Goal: Check status: Check status

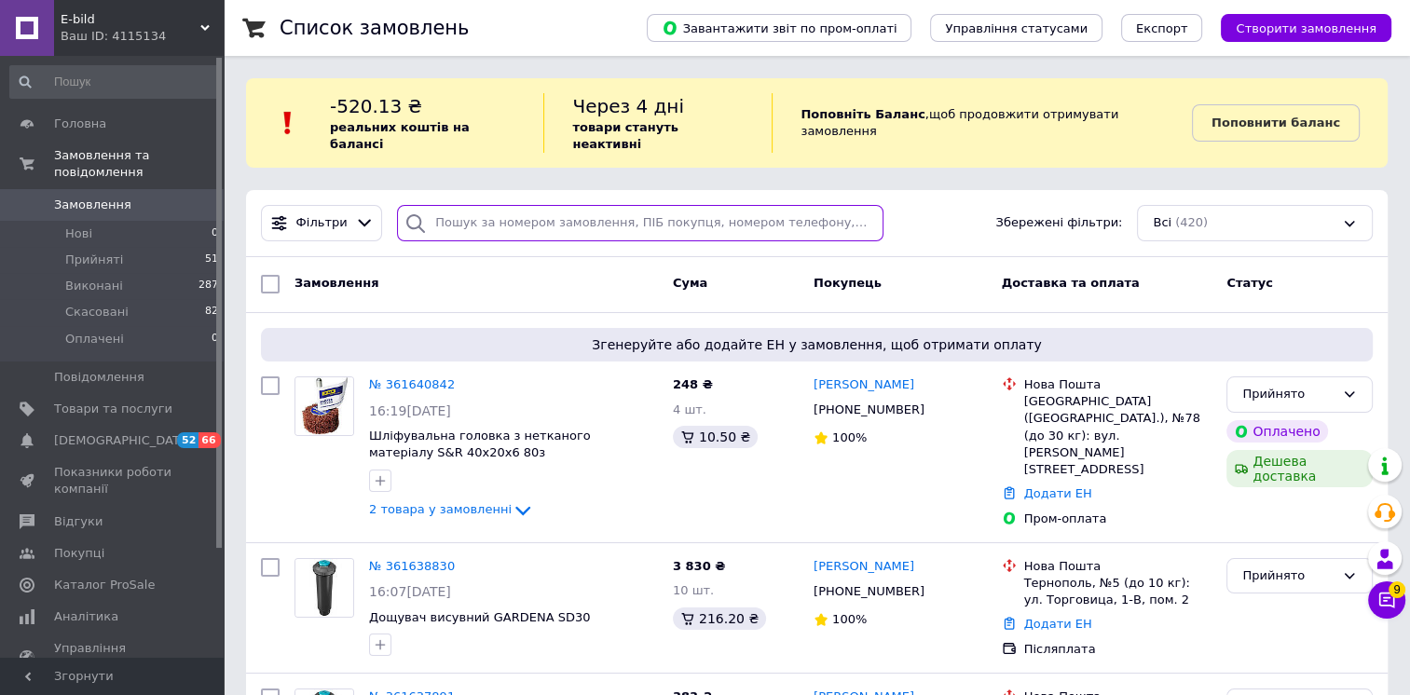
click at [458, 205] on input "search" at bounding box center [640, 223] width 486 height 36
paste input "[PHONE_NUMBER]"
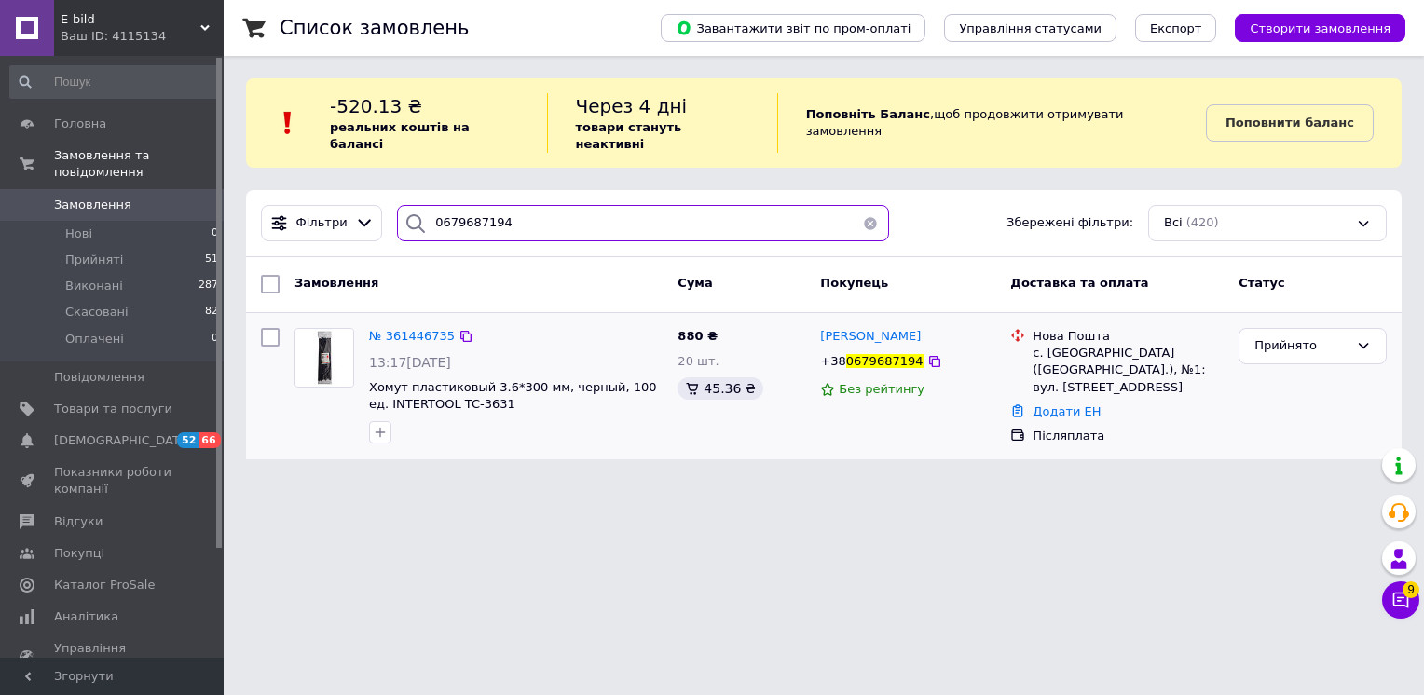
type input "0679687194"
click at [1055, 345] on div "с. [GEOGRAPHIC_DATA] ([GEOGRAPHIC_DATA].), №1: вул. [STREET_ADDRESS]" at bounding box center [1128, 370] width 191 height 51
copy div "Липини"
